Goal: Communication & Community: Share content

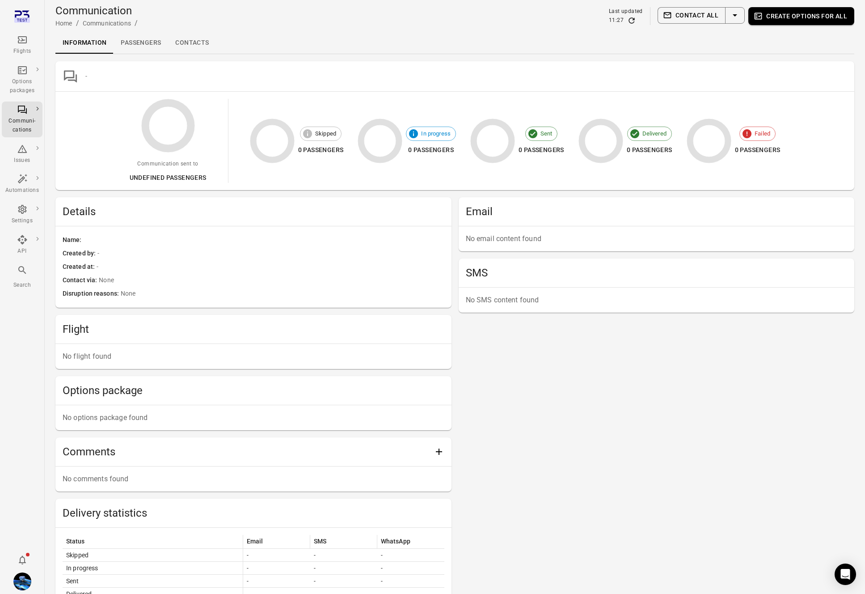
click at [630, 21] on icon "Refresh data" at bounding box center [631, 20] width 9 height 9
click at [6, 578] on div "Flights Options packages Communi-cations Issues Automations Settings API Search" at bounding box center [22, 297] width 45 height 594
click at [25, 578] on img "Daníel Benediktsson" at bounding box center [22, 581] width 18 height 18
click at [67, 575] on button "Log out" at bounding box center [68, 579] width 67 height 17
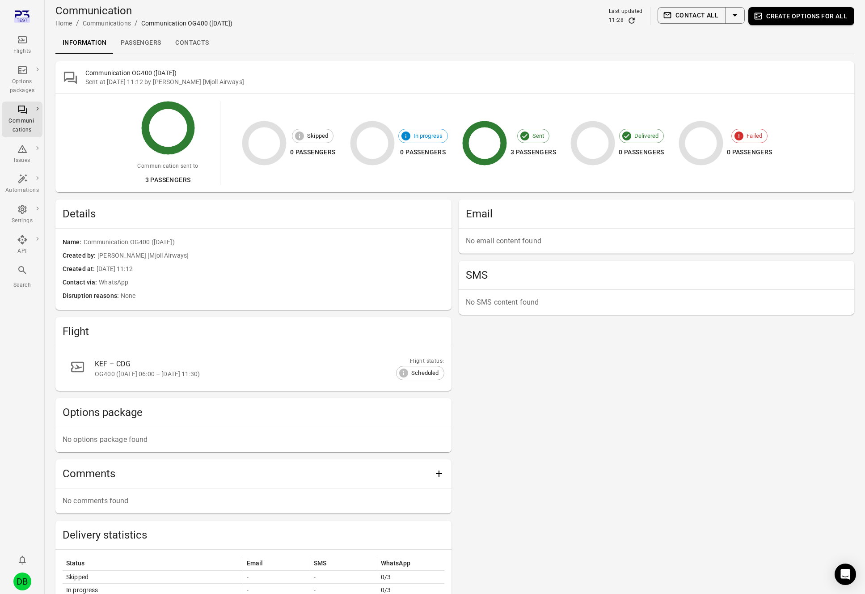
click at [635, 21] on icon "Refresh data" at bounding box center [631, 20] width 9 height 9
click at [18, 41] on icon "Main navigation" at bounding box center [22, 39] width 9 height 7
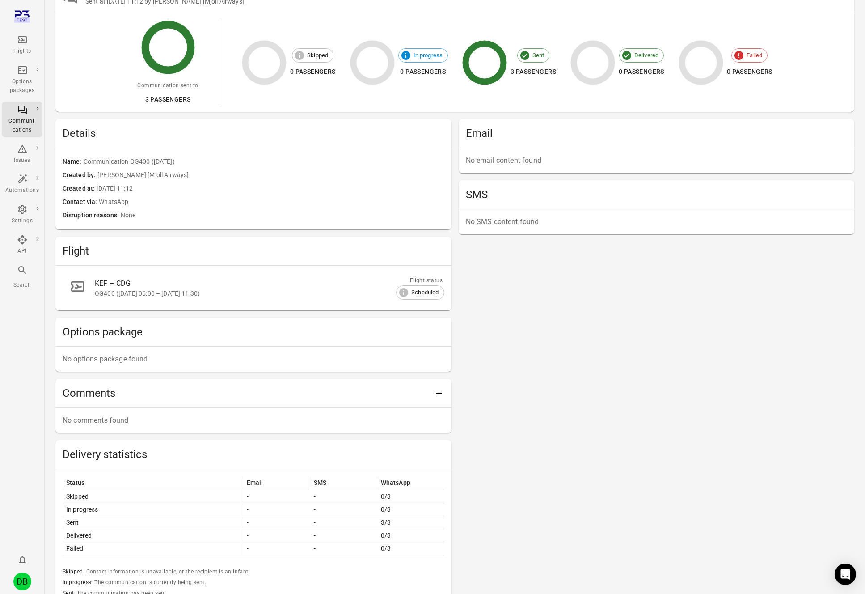
scroll to position [87, 0]
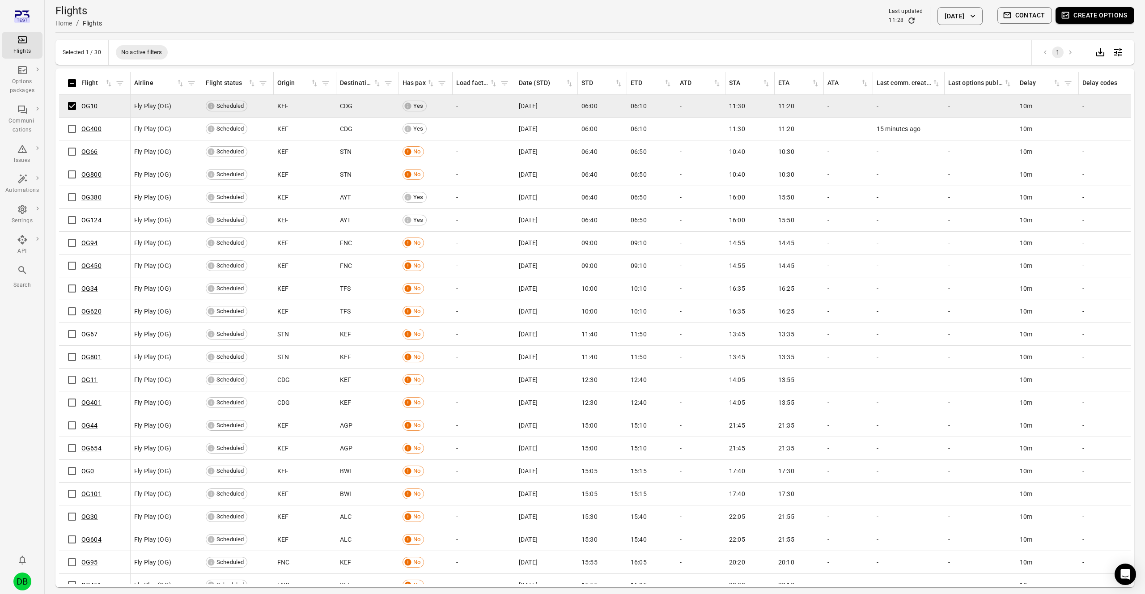
drag, startPoint x: 1037, startPoint y: 8, endPoint x: 995, endPoint y: 98, distance: 99.4
click at [1037, 8] on button "Contact" at bounding box center [1024, 15] width 55 height 17
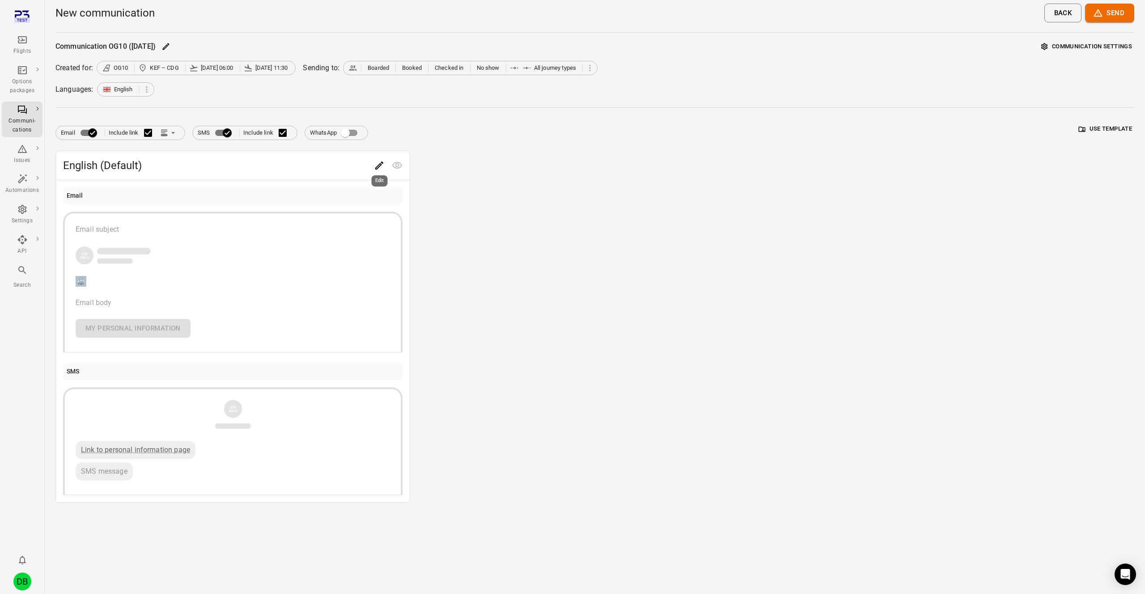
click at [377, 169] on div "Edit" at bounding box center [380, 178] width 18 height 18
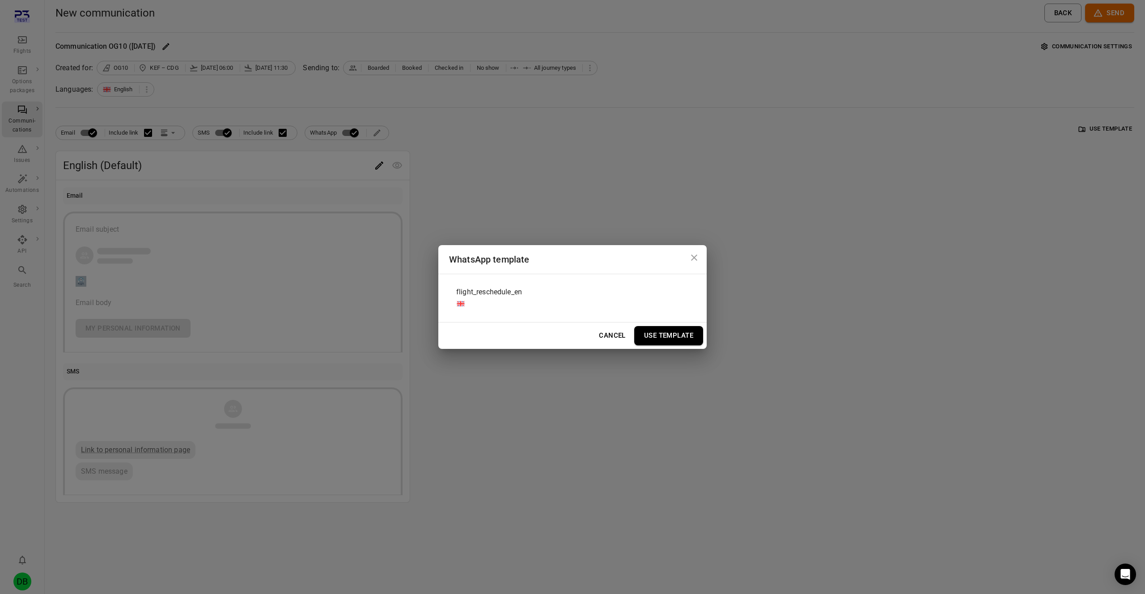
click at [548, 284] on div "flight_reschedule_en" at bounding box center [572, 298] width 247 height 34
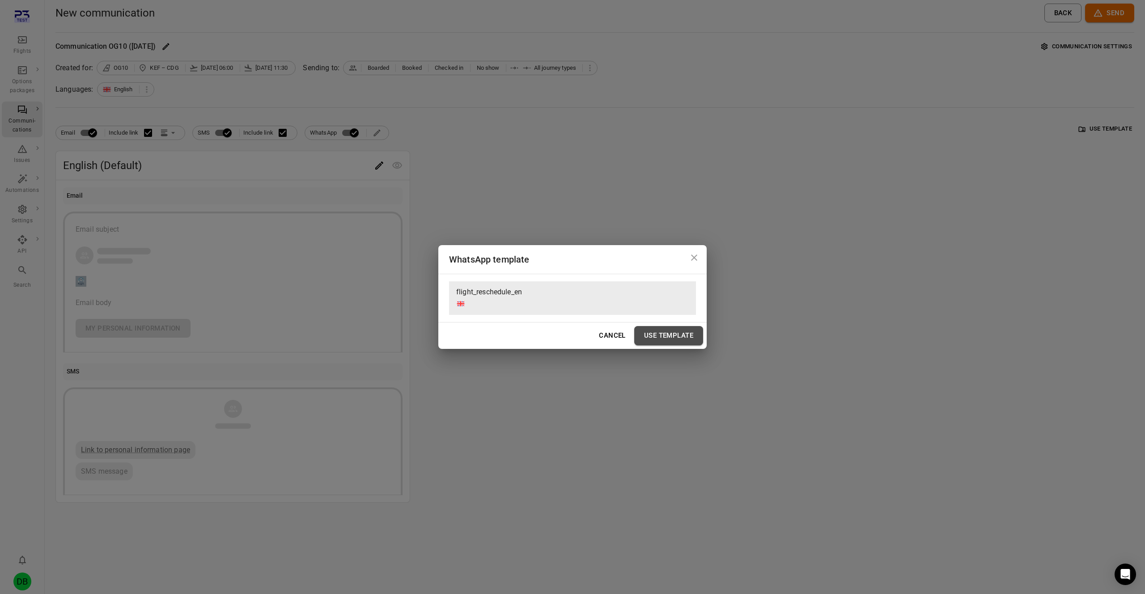
drag, startPoint x: 676, startPoint y: 338, endPoint x: 665, endPoint y: 326, distance: 16.1
click at [676, 338] on button "Use Template" at bounding box center [668, 335] width 69 height 19
